Goal: Task Accomplishment & Management: Use online tool/utility

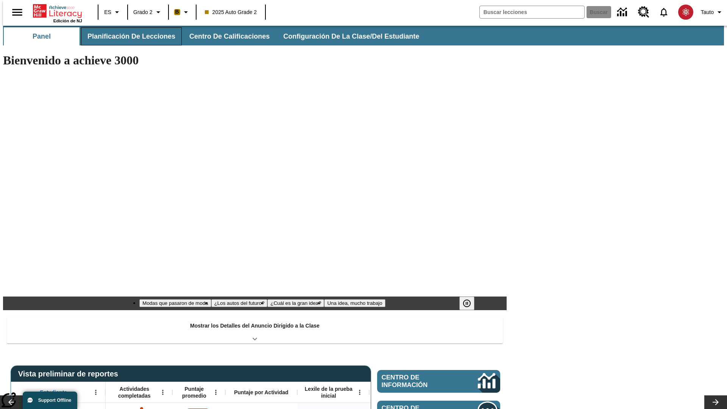
click at [127, 36] on span "Planificación de lecciones" at bounding box center [131, 36] width 88 height 9
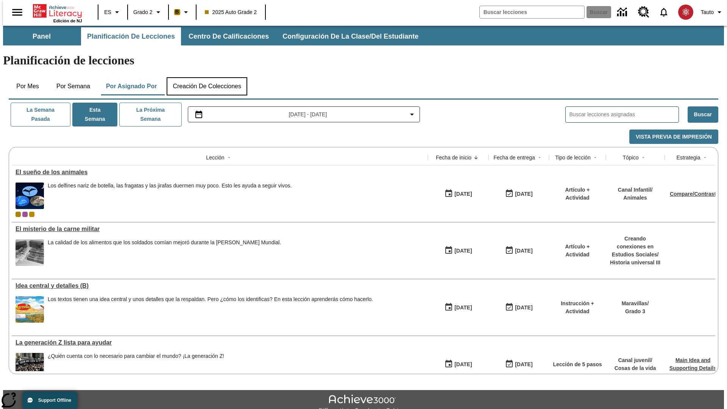
click at [207, 77] on button "Creación de colecciones" at bounding box center [207, 86] width 81 height 18
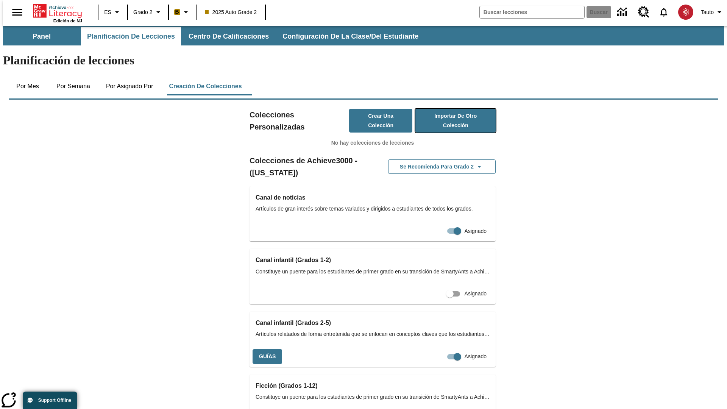
click at [445, 109] on button "Importar de otro Colección" at bounding box center [456, 121] width 80 height 24
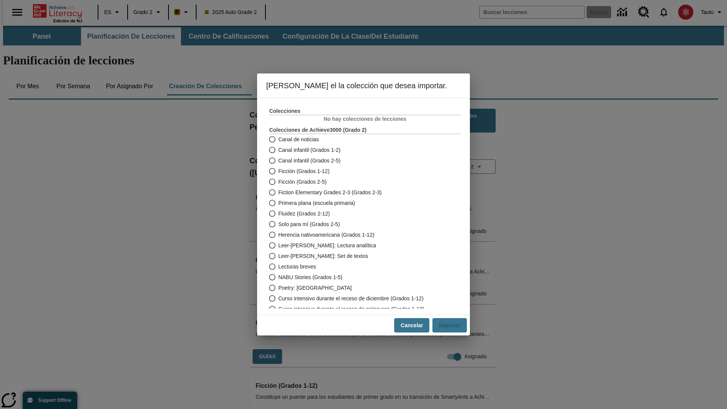
click at [360, 192] on span "Fiction Elementary Grades 2-3 (Grados 2-3)" at bounding box center [329, 193] width 103 height 8
click at [278, 192] on input "Fiction Elementary Grades 2-3 (Grados 2-3)" at bounding box center [271, 192] width 13 height 11
radio input "true"
click at [453, 325] on button "Importar" at bounding box center [450, 325] width 34 height 15
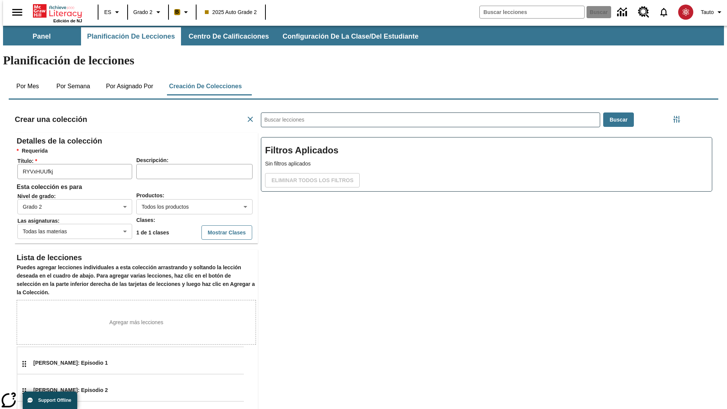
scroll to position [152, 227]
type input "RYVxHUUfkj"
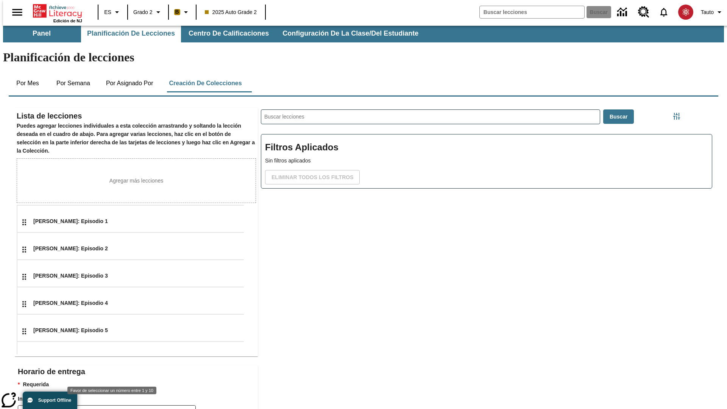
type input "2"
click at [192, 398] on body "Saltar al contenido principal Edición de NJ ES Grado 2 B 2025 Auto Grade 2 Busc…" at bounding box center [363, 260] width 721 height 475
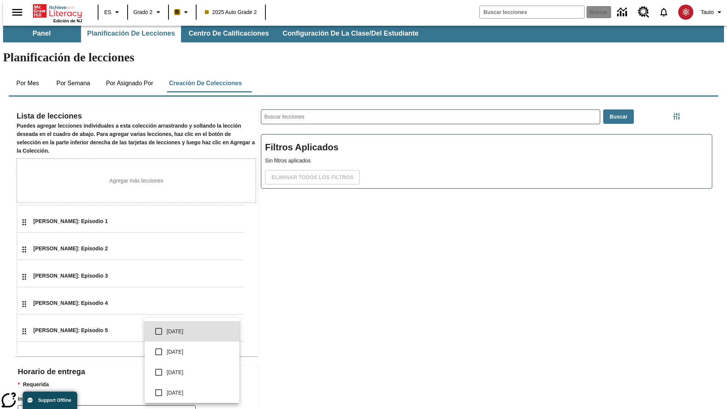
scroll to position [144, 0]
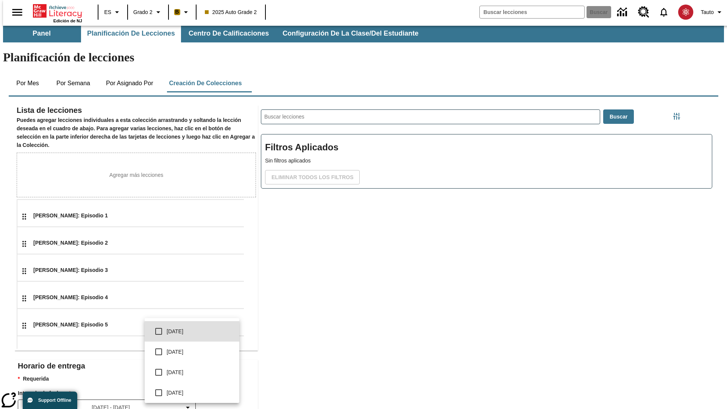
click at [159, 331] on input "checkbox" at bounding box center [159, 331] width 16 height 16
checkbox input "true"
type input "0"
type input "5"
